Goal: Complete application form: Complete application form

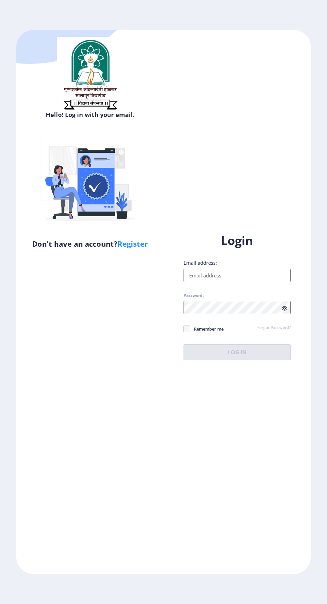
click at [246, 282] on input "Email address:" at bounding box center [237, 275] width 107 height 13
type input "msnaiknaware@gmail.com"
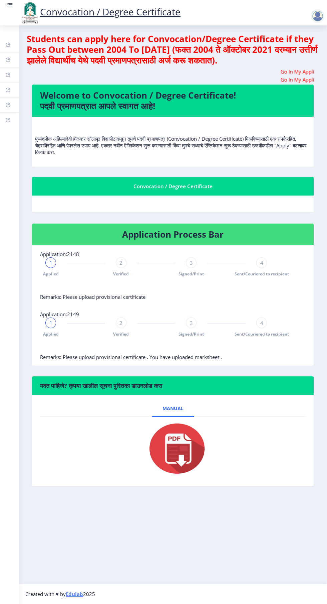
click at [13, 6] on rect at bounding box center [10, 4] width 7 height 7
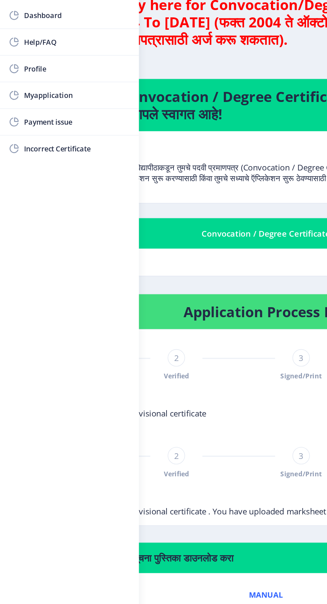
click at [35, 94] on span "Myapplication" at bounding box center [47, 95] width 65 height 8
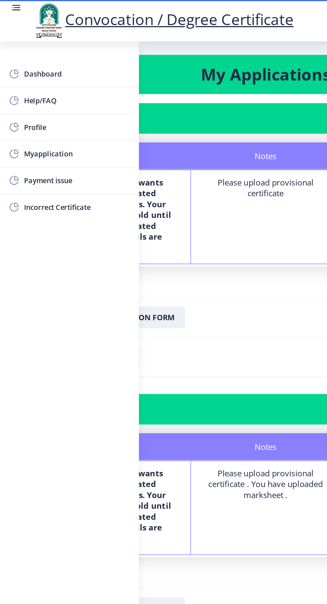
click at [10, 6] on rect at bounding box center [10, 6] width 5 height 1
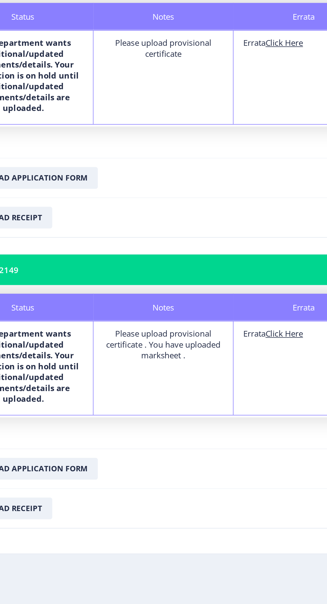
click at [252, 289] on u "Click Here" at bounding box center [247, 290] width 23 height 7
select select
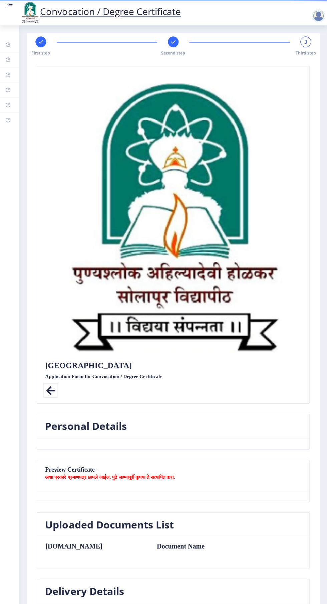
click at [173, 51] on span "Second step" at bounding box center [173, 53] width 24 height 6
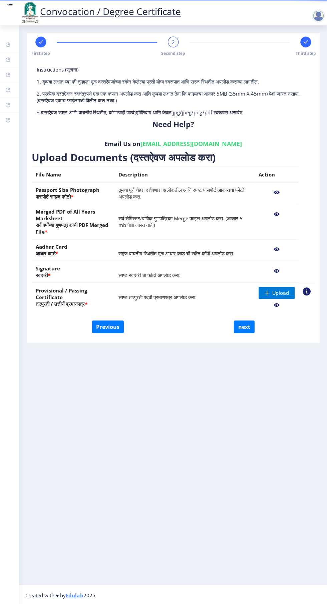
click at [306, 287] on nb-action at bounding box center [306, 291] width 8 height 8
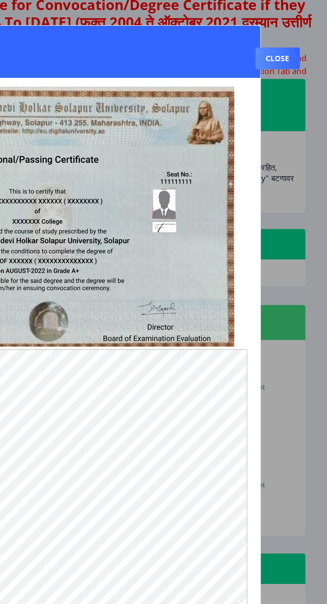
click at [298, 78] on button "Close" at bounding box center [296, 71] width 27 height 13
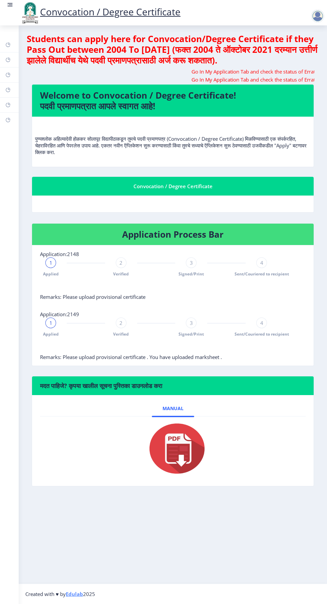
click at [20, 2] on img at bounding box center [30, 12] width 20 height 23
click at [10, 5] on rect at bounding box center [11, 4] width 4 height 1
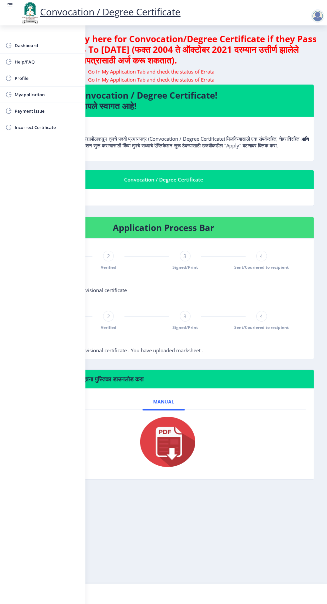
click at [30, 97] on span "Myapplication" at bounding box center [47, 95] width 65 height 8
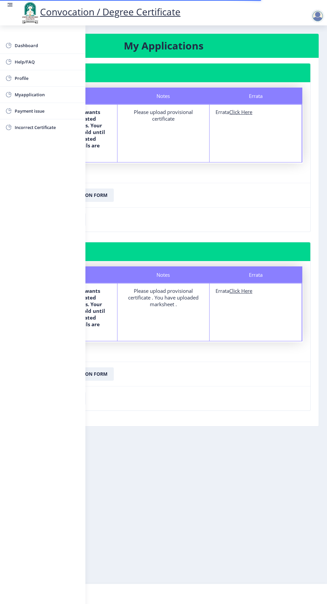
click at [244, 292] on u "Click Here" at bounding box center [241, 290] width 23 height 7
select select
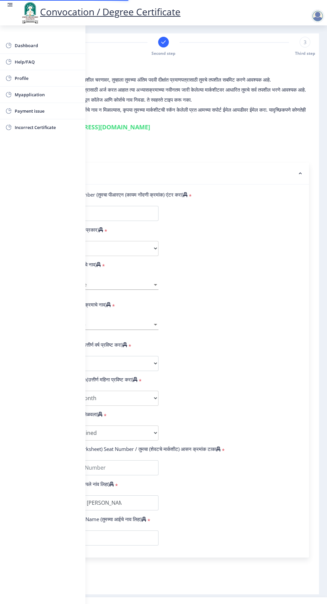
type input "2011032500019945"
select select "Regular"
select select "2018"
select select "March"
select select "Grade B+"
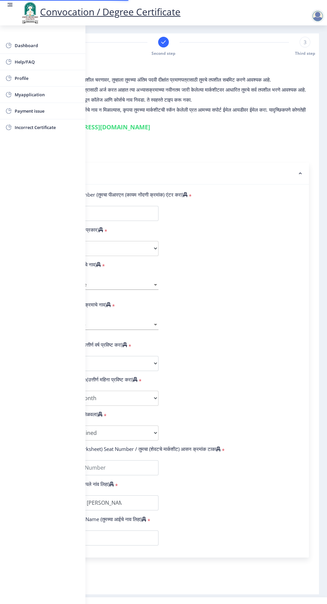
type input "101586"
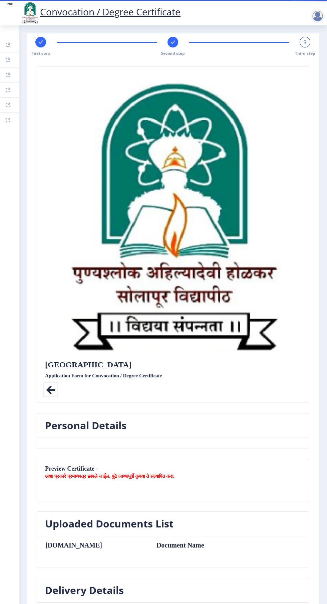
click at [40, 44] on rect at bounding box center [40, 42] width 7 height 7
select select "Regular"
select select "English"
select select "2018"
select select "March"
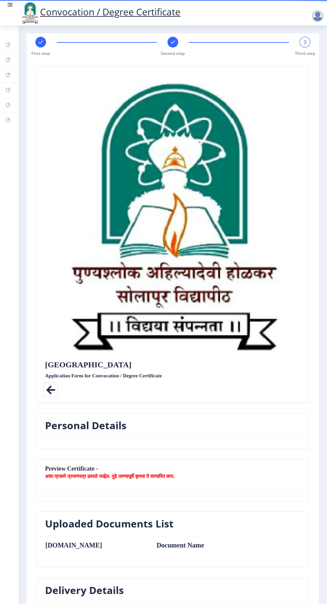
select select "Grade B+"
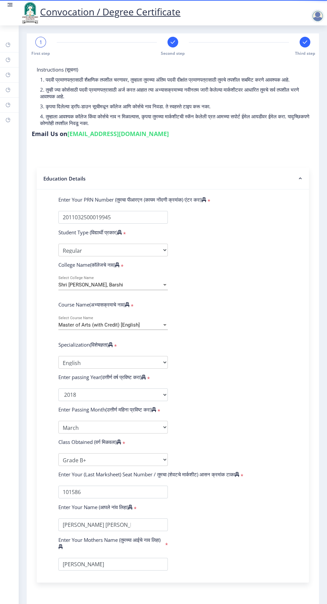
click at [176, 42] on rect at bounding box center [173, 42] width 7 height 7
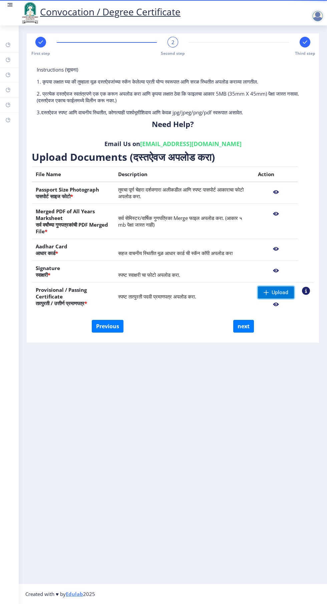
click at [280, 292] on span "Upload" at bounding box center [280, 292] width 17 height 7
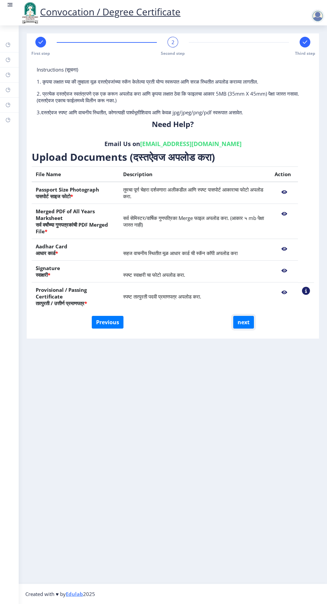
click at [251, 316] on button "next" at bounding box center [244, 322] width 21 height 13
select select
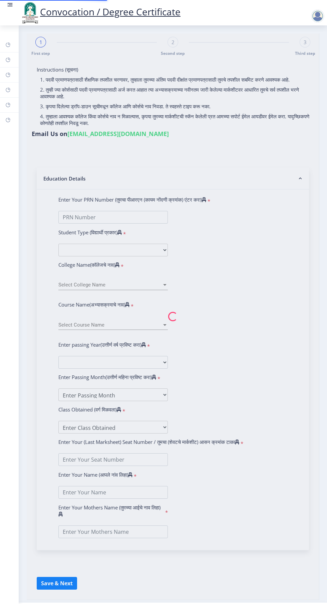
select select
type input "[PERSON_NAME] [PERSON_NAME]"
type input "[PERSON_NAME]"
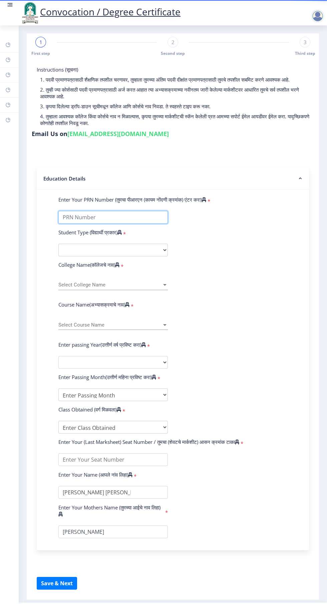
click at [129, 217] on input "Enter Your PRN Number (तुमचा पीआरएन (कायम नोंदणी क्रमांक) एंटर करा)" at bounding box center [113, 217] width 110 height 13
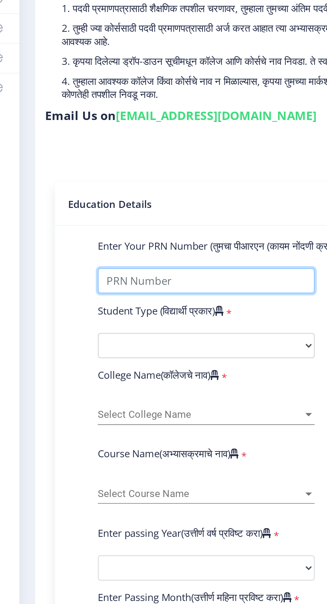
type input "2011032500019945"
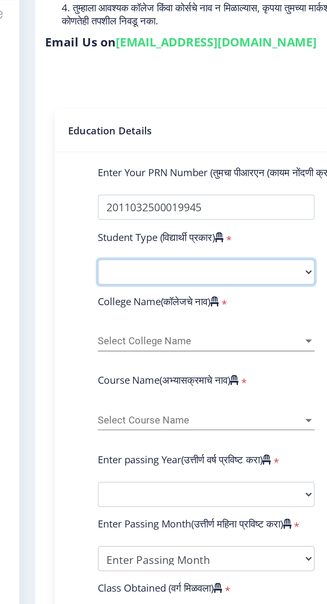
click at [119, 250] on select "Select Student Type Regular External" at bounding box center [113, 250] width 110 height 13
select select "Regular"
click at [58, 244] on select "Select Student Type Regular External" at bounding box center [113, 250] width 110 height 13
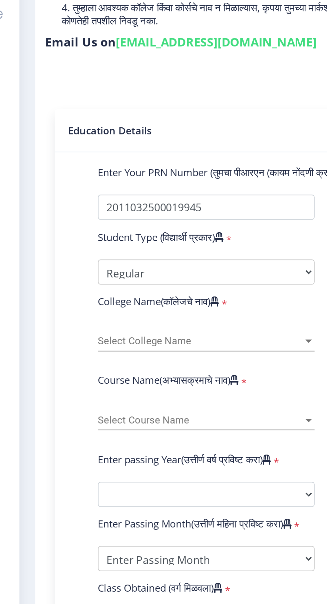
click at [165, 283] on div at bounding box center [165, 285] width 6 height 6
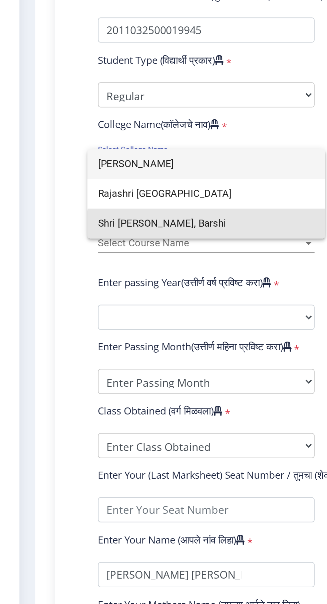
type input "[PERSON_NAME]"
click at [125, 315] on span "Shri [PERSON_NAME], Barshi" at bounding box center [113, 314] width 110 height 15
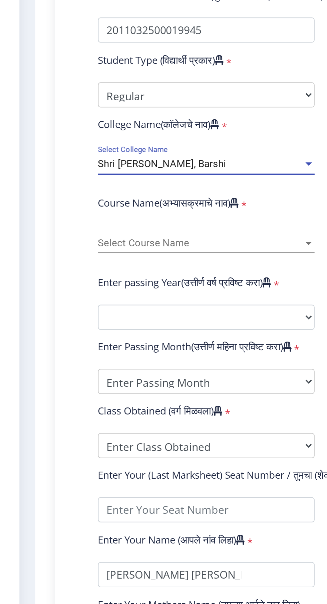
click at [159, 324] on span "Select Course Name" at bounding box center [110, 325] width 104 height 6
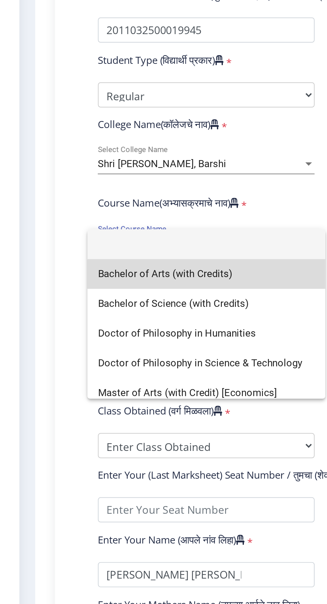
click at [128, 340] on span "Bachelor of Arts (with Credits)" at bounding box center [113, 340] width 110 height 15
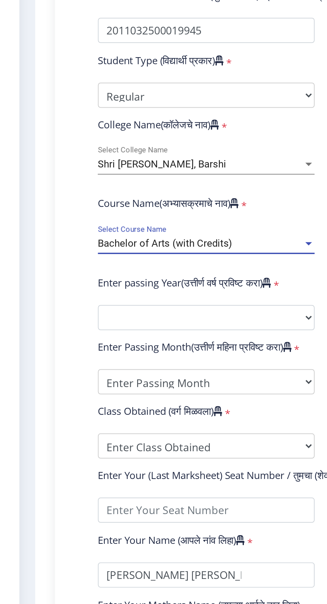
select select
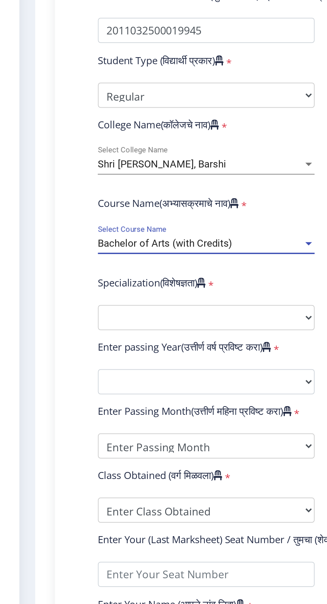
click at [164, 325] on div at bounding box center [164, 325] width 3 height 2
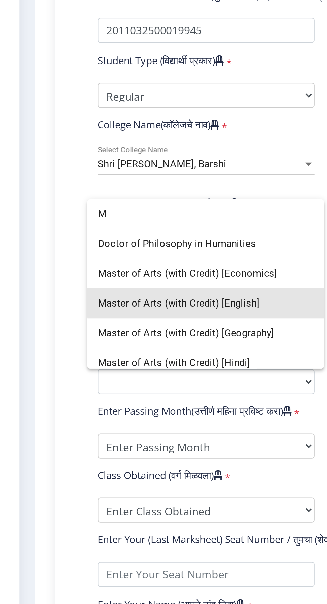
type input "M"
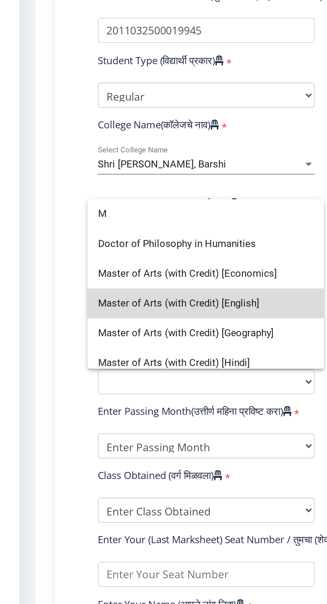
click at [132, 354] on span "Master of Arts (with Credit) [English]" at bounding box center [112, 354] width 109 height 15
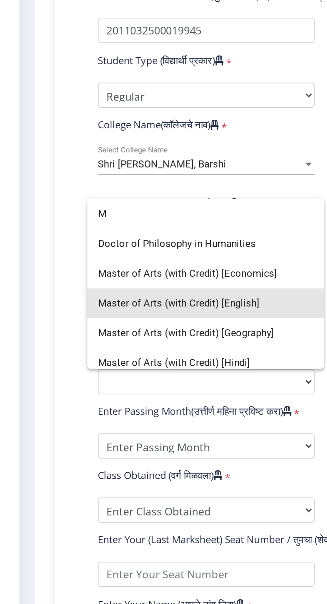
select select "English"
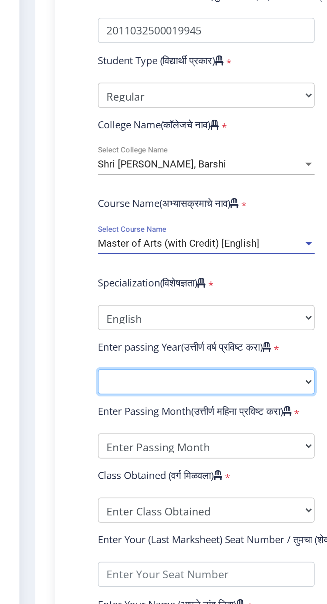
click at [137, 395] on select "2025 2024 2023 2022 2021 2020 2019 2018 2017 2016 2015 2014 2013 2012 2011 2010…" at bounding box center [113, 394] width 110 height 13
select select "2018"
click at [58, 388] on select "2025 2024 2023 2022 2021 2020 2019 2018 2017 2016 2015 2014 2013 2012 2011 2010…" at bounding box center [113, 394] width 110 height 13
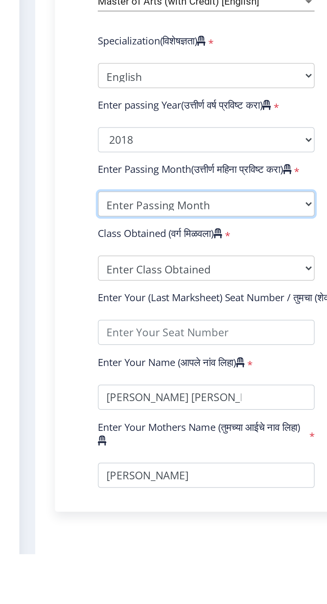
click at [161, 425] on select "Enter Passing Month March April May October November December" at bounding box center [113, 427] width 110 height 13
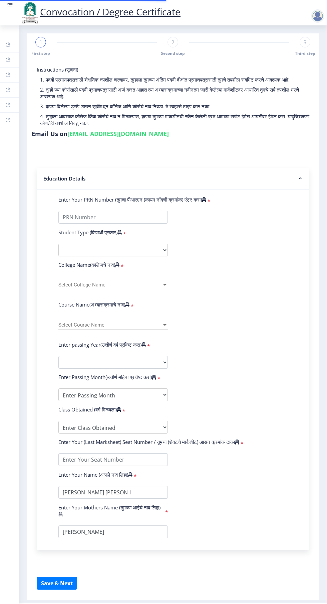
select select
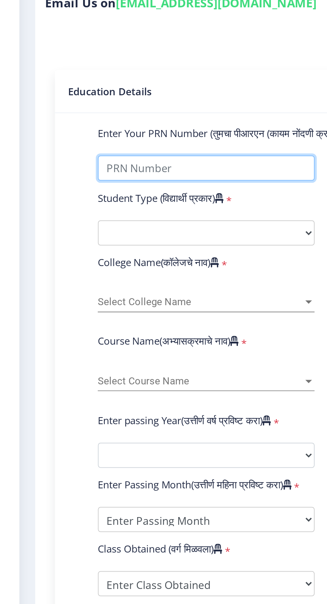
click at [111, 216] on input "Enter Your PRN Number (तुमचा पीआरएन (कायम नोंदणी क्रमांक) एंटर करा)" at bounding box center [113, 217] width 110 height 13
type input "2011032500019945"
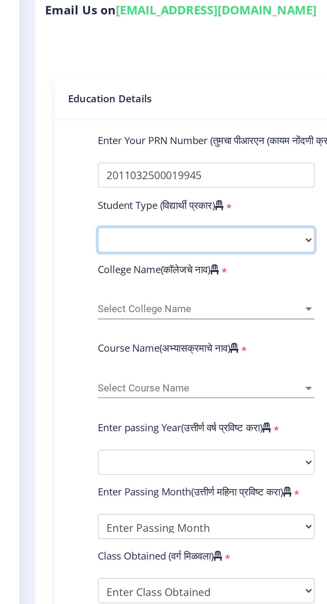
click at [165, 245] on select "Select Student Type Regular External" at bounding box center [113, 250] width 110 height 13
select select "Regular"
click at [58, 244] on select "Select Student Type Regular External" at bounding box center [113, 250] width 110 height 13
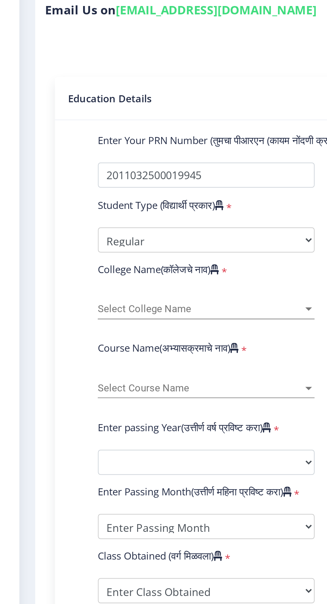
click at [166, 276] on div "Select College Name Select College Name" at bounding box center [113, 283] width 110 height 14
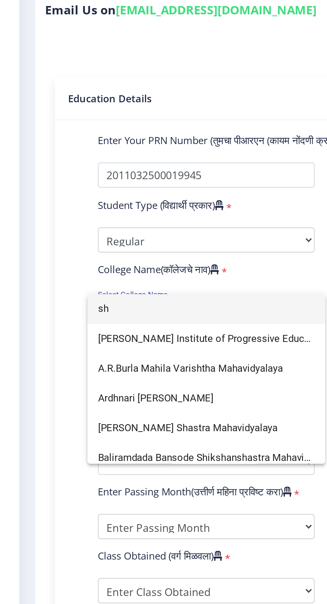
type input "shr"
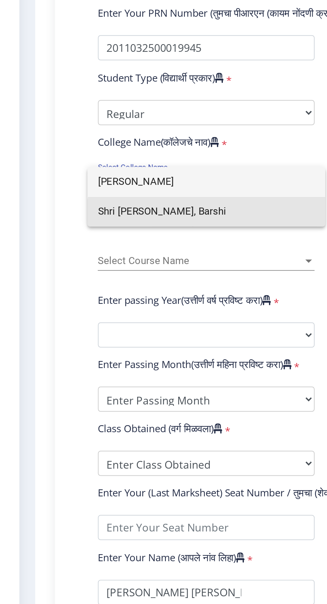
type input "Shri Shivaji"
click at [129, 301] on span "Shri [PERSON_NAME], Barshi" at bounding box center [113, 299] width 110 height 15
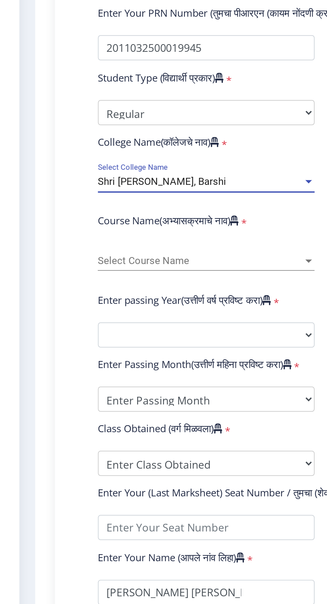
click at [165, 325] on div at bounding box center [164, 325] width 3 height 2
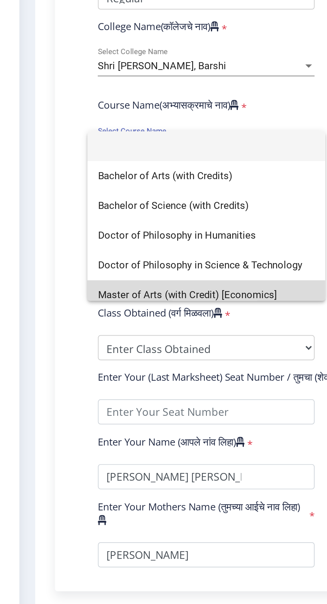
click at [138, 399] on span "Master of Arts (with Credit) [Economics]" at bounding box center [113, 400] width 110 height 15
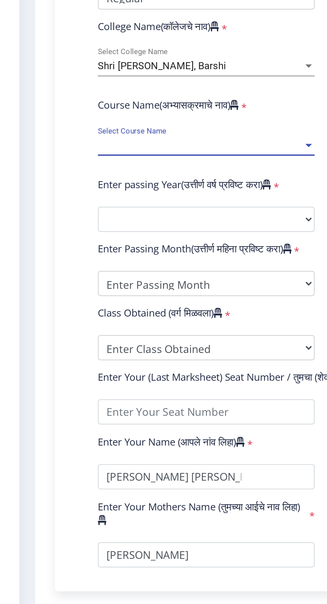
select select
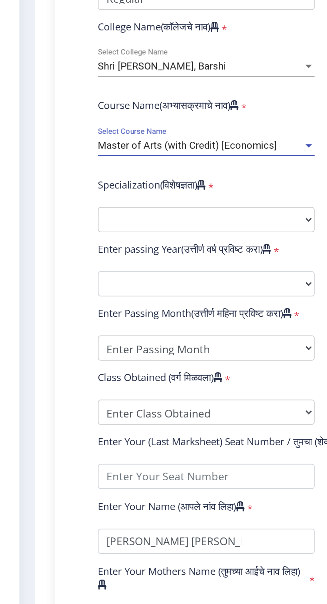
click at [164, 325] on div at bounding box center [164, 325] width 3 height 2
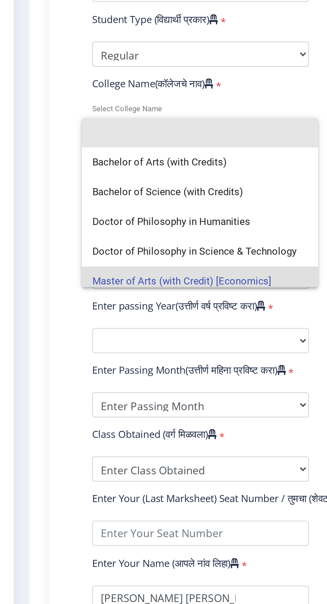
click at [106, 287] on input at bounding box center [112, 289] width 109 height 15
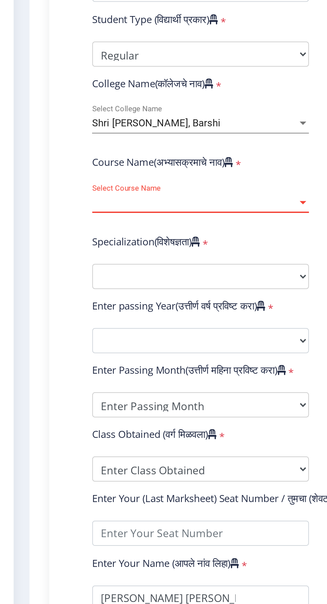
click at [164, 325] on div at bounding box center [164, 325] width 3 height 2
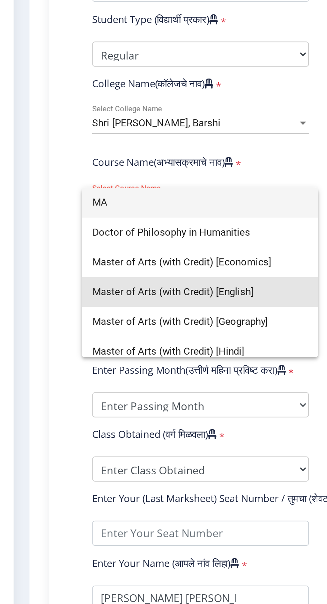
type input "MA"
click at [137, 367] on span "Master of Arts (with Credit) [English]" at bounding box center [112, 369] width 109 height 15
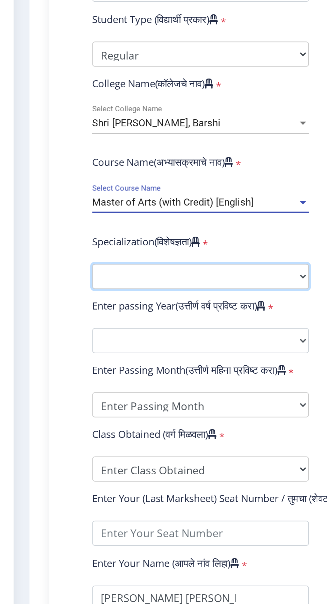
click at [164, 361] on select "Specialization English Hindi Marathi Urdu Ancient Indian History Culture & Arch…" at bounding box center [113, 362] width 110 height 13
select select "English"
click at [58, 356] on select "Specialization English Hindi Marathi Urdu Ancient Indian History Culture & Arch…" at bounding box center [113, 362] width 110 height 13
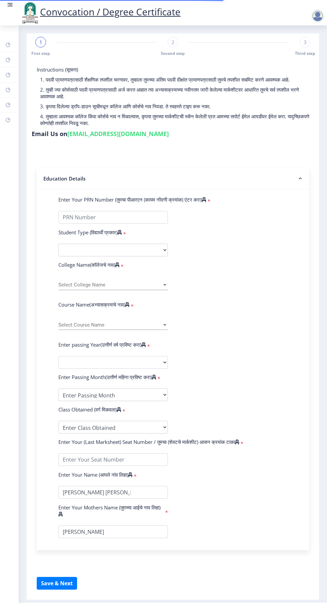
select select
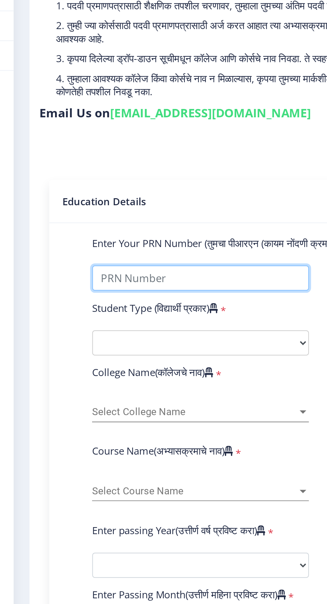
click at [143, 217] on input "Enter Your PRN Number (तुमचा पीआरएन (कायम नोंदणी क्रमांक) एंटर करा)" at bounding box center [113, 217] width 110 height 13
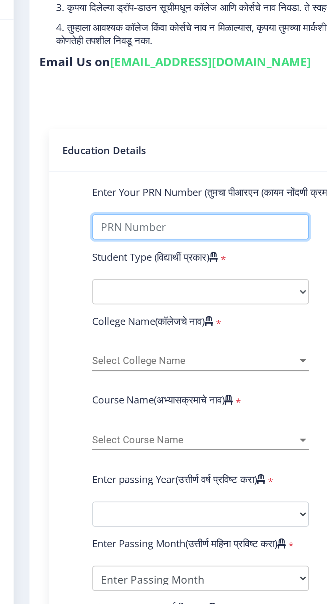
type input "2011032500019945"
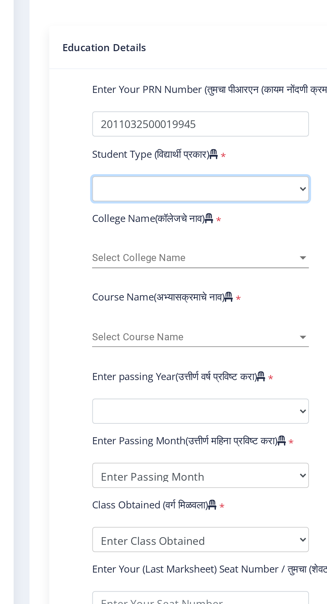
click at [166, 249] on select "Select Student Type Regular External" at bounding box center [113, 250] width 110 height 13
select select "Regular"
click at [58, 244] on select "Select Student Type Regular External" at bounding box center [113, 250] width 110 height 13
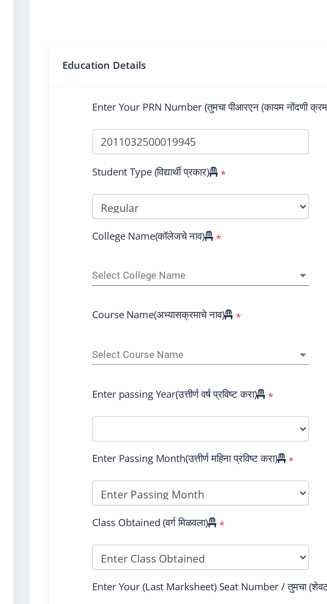
click at [165, 286] on div at bounding box center [165, 285] width 6 height 6
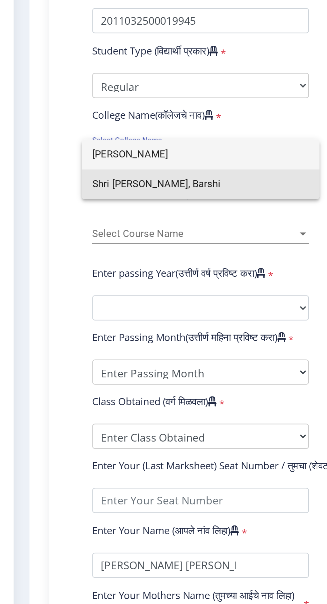
type input "[PERSON_NAME]"
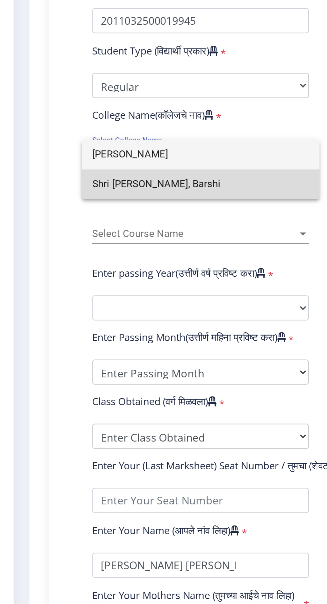
click at [135, 299] on span "Shri [PERSON_NAME], Barshi" at bounding box center [113, 299] width 110 height 15
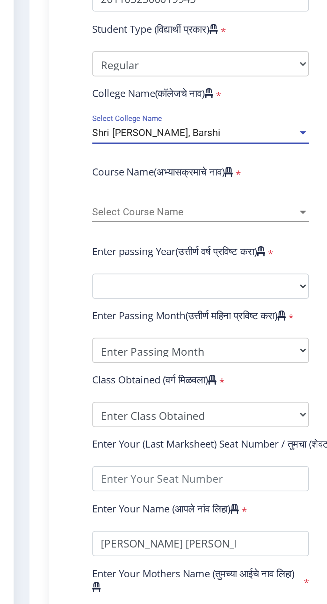
click at [166, 324] on div at bounding box center [164, 325] width 3 height 2
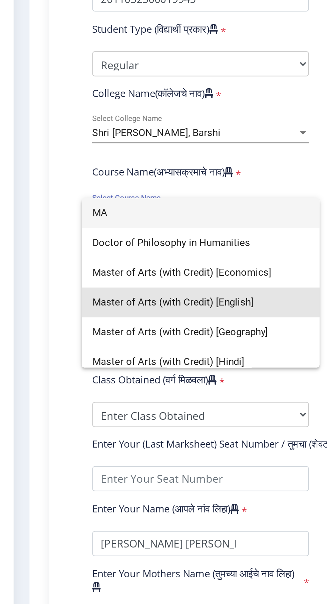
type input "MA"
click at [138, 369] on span "Master of Arts (with Credit) [English]" at bounding box center [113, 370] width 110 height 15
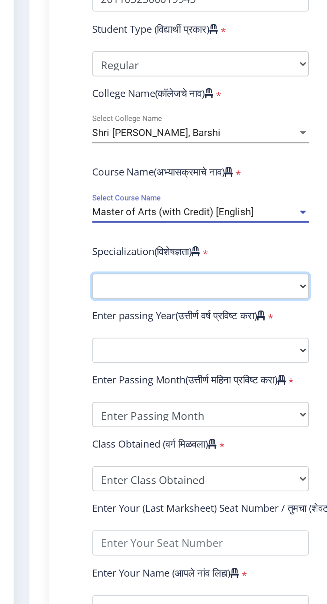
click at [164, 361] on select "Specialization English Hindi Marathi Urdu Ancient Indian History Culture & Arch…" at bounding box center [113, 362] width 110 height 13
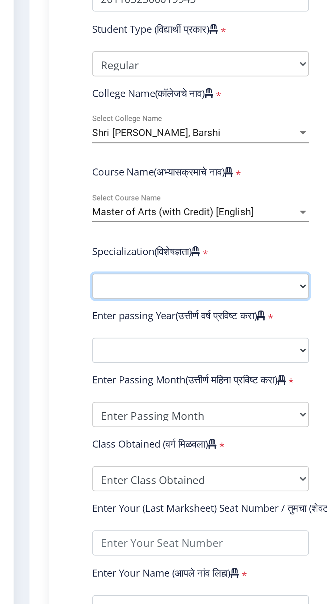
select select "English"
click at [58, 356] on select "Specialization English Hindi Marathi Urdu Ancient Indian History Culture & Arch…" at bounding box center [113, 362] width 110 height 13
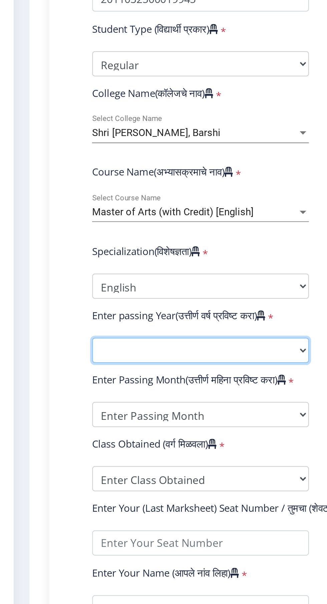
click at [164, 393] on select "2025 2024 2023 2022 2021 2020 2019 2018 2017 2016 2015 2014 2013 2012 2011 2010…" at bounding box center [113, 394] width 110 height 13
select select "2018"
click at [58, 388] on select "2025 2024 2023 2022 2021 2020 2019 2018 2017 2016 2015 2014 2013 2012 2011 2010…" at bounding box center [113, 394] width 110 height 13
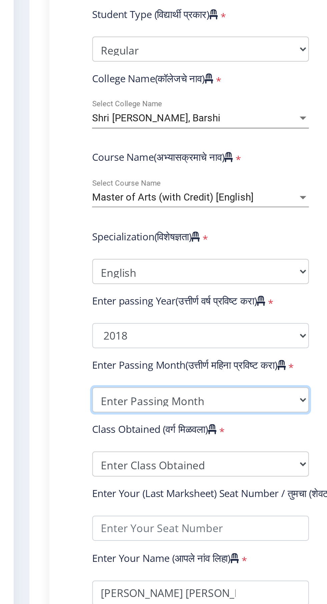
click at [164, 426] on select "Enter Passing Month March April May October November December" at bounding box center [113, 427] width 110 height 13
select select "March"
click at [58, 421] on select "Enter Passing Month March April May October November December" at bounding box center [113, 427] width 110 height 13
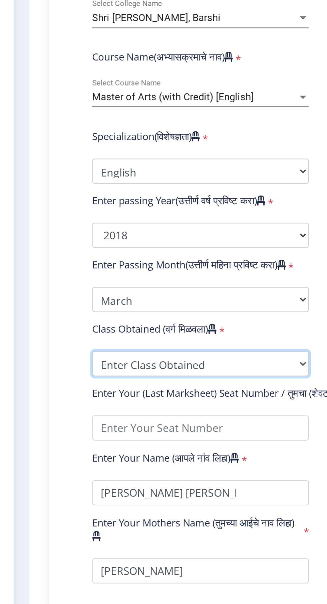
click at [166, 456] on select "Enter Class Obtained FIRST CLASS WITH DISTINCTION FIRST CLASS HIGHER SECOND CLA…" at bounding box center [113, 459] width 110 height 13
select select "Grade B+"
click at [58, 453] on select "Enter Class Obtained FIRST CLASS WITH DISTINCTION FIRST CLASS HIGHER SECOND CLA…" at bounding box center [113, 459] width 110 height 13
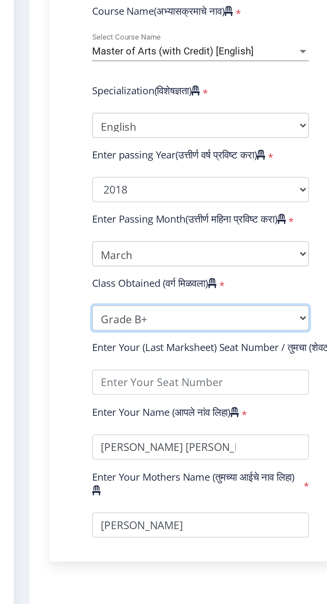
scroll to position [0, 0]
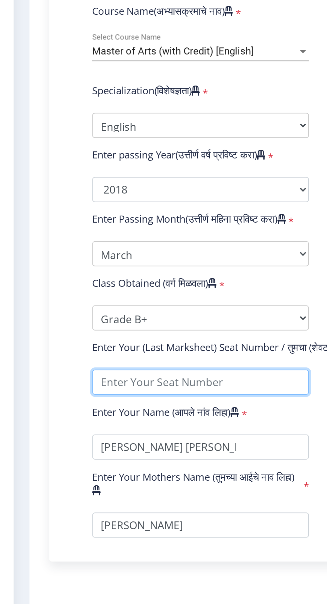
click at [106, 489] on input "textarea" at bounding box center [113, 491] width 110 height 13
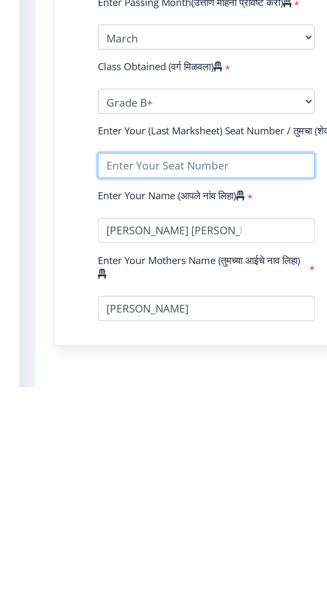
type input "101586"
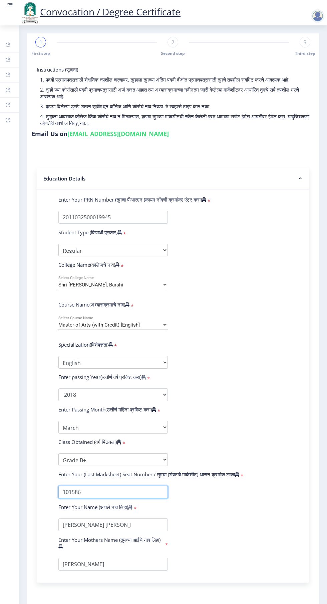
scroll to position [0, 0]
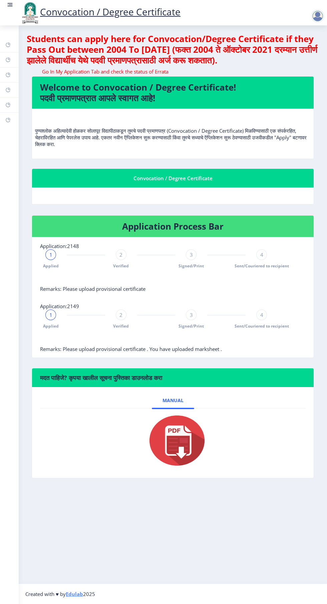
click at [12, 1] on rect at bounding box center [10, 4] width 7 height 7
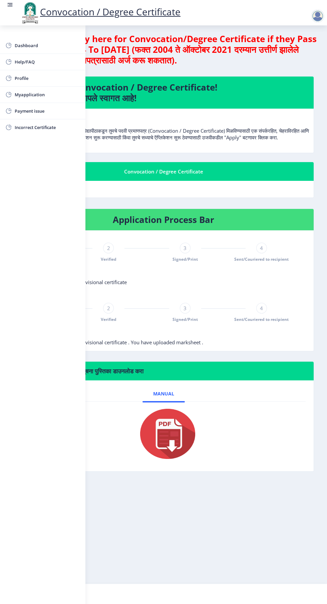
click at [39, 96] on span "Myapplication" at bounding box center [47, 95] width 65 height 8
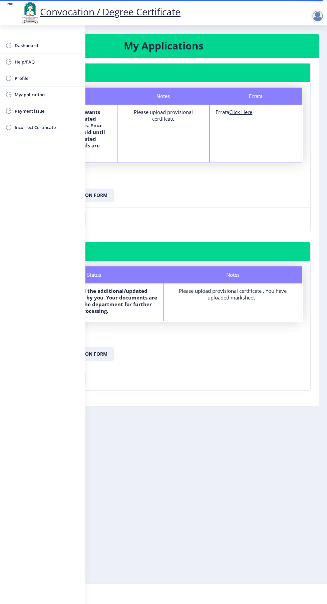
click at [10, 5] on rect at bounding box center [11, 4] width 4 height 1
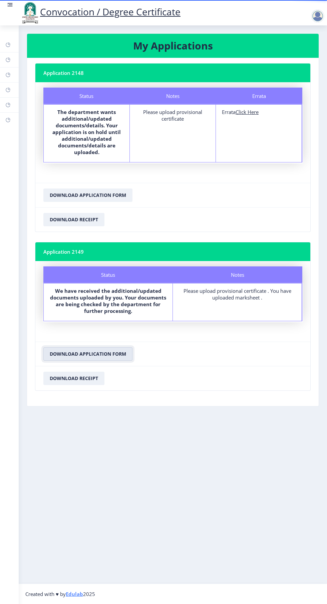
click at [102, 355] on button "Download Application Form" at bounding box center [87, 353] width 89 height 13
click at [248, 297] on div "Please upload provisional certificate . You have uploaded marksheet ." at bounding box center [237, 293] width 117 height 13
click at [255, 112] on u "Click Here" at bounding box center [247, 112] width 23 height 7
select select
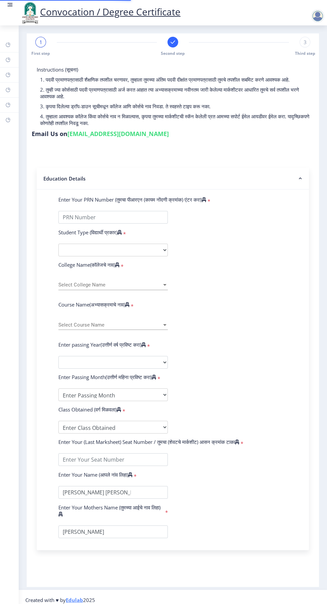
type input "2011032500019945"
select select "Regular"
select select "2016"
select select "March"
select select "FIRST CLASS"
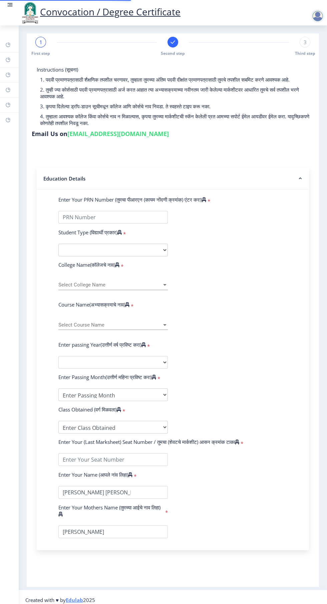
type input "186176"
type input "NAIKNAWARE MAHESHKUMAR SHAHURAJ MAHESHKUMAR SHAHURAJ"
type input "CHANDRAKALA"
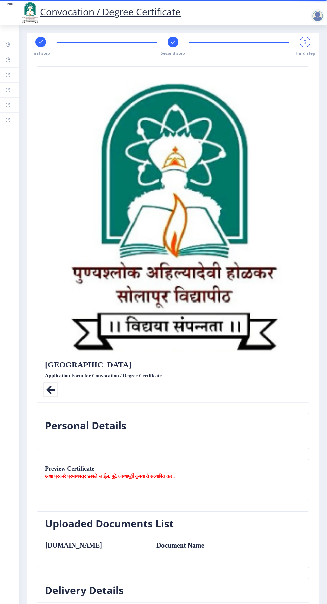
click at [304, 42] on span "3" at bounding box center [305, 42] width 3 height 7
click at [172, 42] on rect at bounding box center [173, 42] width 7 height 7
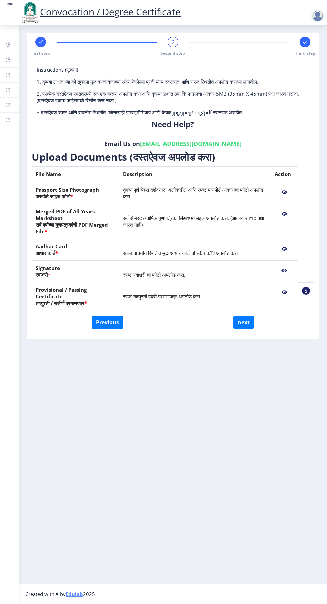
click at [20, 1] on img at bounding box center [30, 12] width 20 height 23
click at [11, 5] on rect at bounding box center [11, 4] width 4 height 1
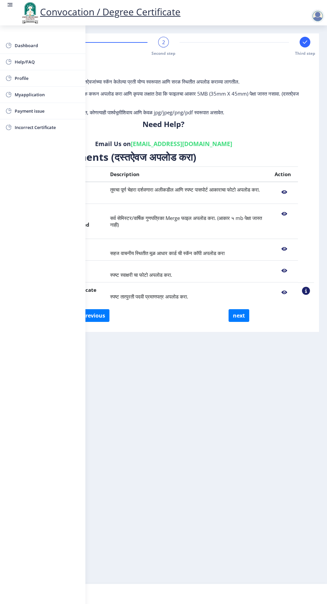
click at [40, 94] on span "Myapplication" at bounding box center [47, 95] width 65 height 8
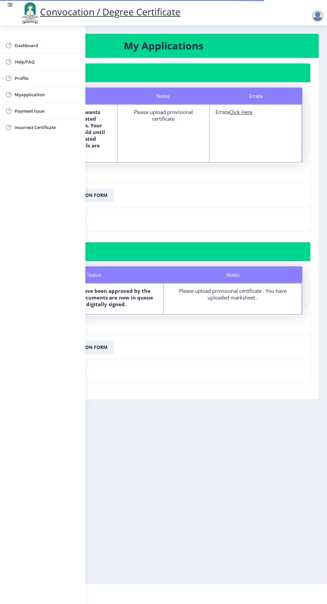
click at [9, 10] on link at bounding box center [10, 12] width 7 height 23
